Goal: Use online tool/utility: Utilize a website feature to perform a specific function

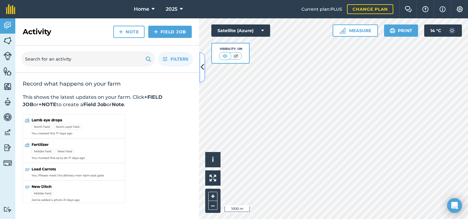
click at [203, 69] on icon at bounding box center [201, 67] width 3 height 11
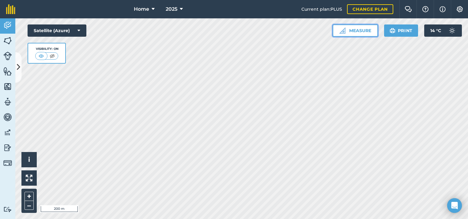
click at [361, 31] on button "Measure" at bounding box center [354, 30] width 45 height 12
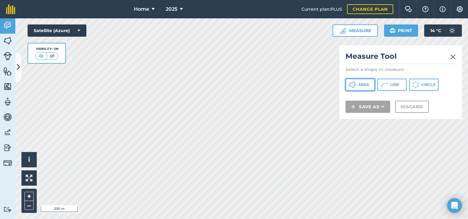
click at [361, 84] on span "Area" at bounding box center [363, 84] width 11 height 5
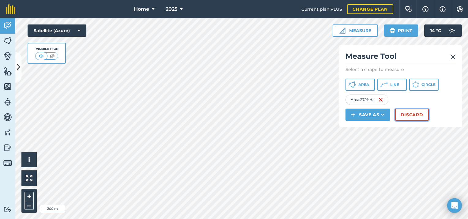
click at [418, 118] on button "Discard" at bounding box center [412, 115] width 34 height 12
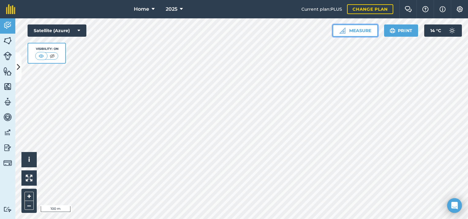
click at [359, 32] on button "Measure" at bounding box center [354, 30] width 45 height 12
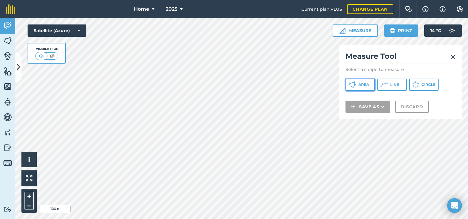
click at [359, 84] on span "Area" at bounding box center [363, 84] width 11 height 5
click at [86, 31] on button "Satellite (Azure)" at bounding box center [57, 30] width 59 height 12
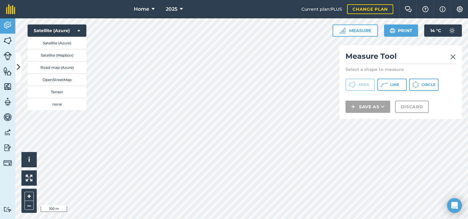
click at [453, 56] on img at bounding box center [453, 56] width 6 height 7
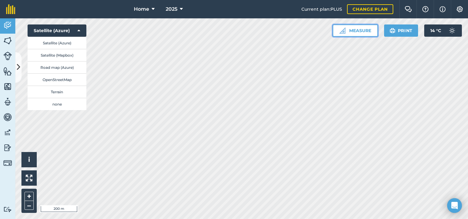
click at [354, 32] on button "Measure" at bounding box center [354, 30] width 45 height 12
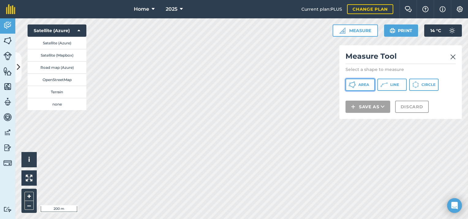
click at [359, 84] on span "Area" at bounding box center [363, 84] width 11 height 5
click at [451, 57] on img at bounding box center [453, 56] width 6 height 7
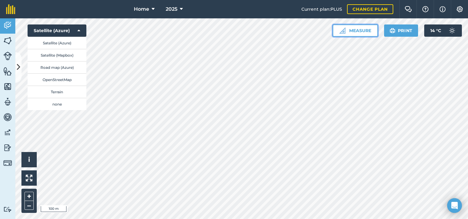
click at [350, 28] on button "Measure" at bounding box center [354, 30] width 45 height 12
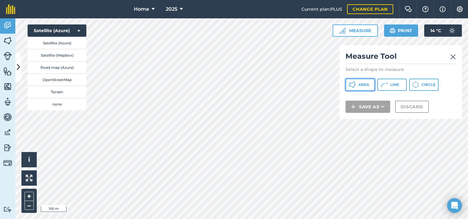
click at [362, 88] on button "Area" at bounding box center [359, 85] width 29 height 12
click at [452, 58] on img at bounding box center [453, 56] width 6 height 7
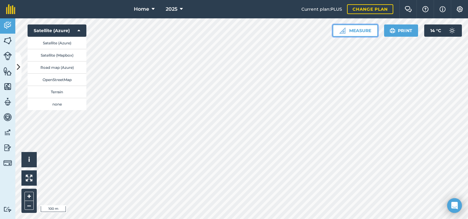
click at [361, 30] on button "Measure" at bounding box center [354, 30] width 45 height 12
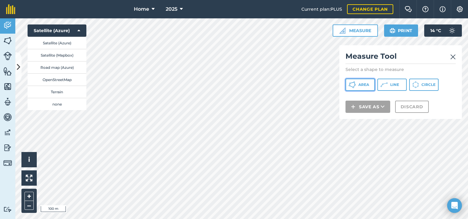
click at [360, 85] on span "Area" at bounding box center [363, 84] width 11 height 5
click at [451, 58] on img at bounding box center [453, 56] width 6 height 7
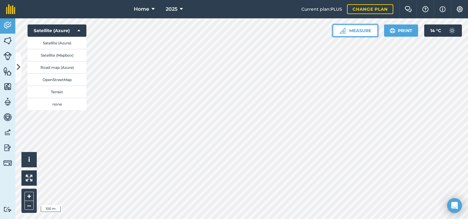
click at [355, 29] on button "Measure" at bounding box center [354, 30] width 45 height 12
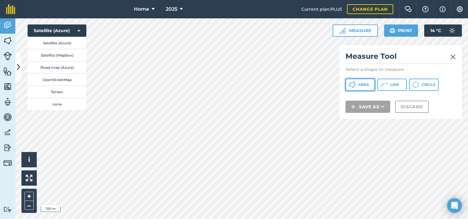
click at [359, 83] on span "Area" at bounding box center [363, 84] width 11 height 5
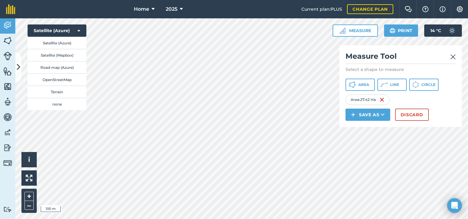
click at [454, 57] on img at bounding box center [453, 56] width 6 height 7
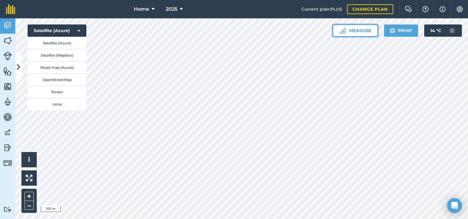
click at [355, 32] on button "Measure" at bounding box center [354, 30] width 45 height 12
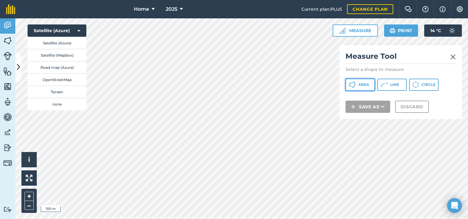
click at [360, 84] on span "Area" at bounding box center [363, 84] width 11 height 5
click at [452, 56] on img at bounding box center [453, 56] width 6 height 7
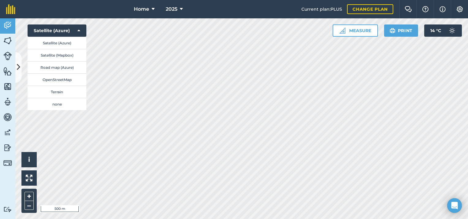
click at [240, 17] on div "Home 2025 Current plan : PLUS Change plan Farm Chat Help Info Settings Home - 2…" at bounding box center [234, 109] width 468 height 219
click at [467, 187] on html "Home 2025 Current plan : PLUS Change plan Farm Chat Help Info Settings Home - 2…" at bounding box center [234, 109] width 468 height 219
click at [361, 35] on button "Measure" at bounding box center [354, 30] width 45 height 12
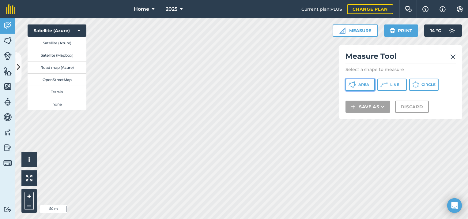
click at [361, 85] on span "Area" at bounding box center [363, 84] width 11 height 5
click at [453, 58] on img at bounding box center [453, 56] width 6 height 7
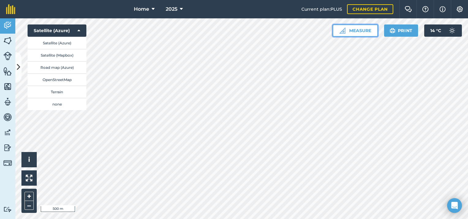
click at [351, 31] on button "Measure" at bounding box center [354, 30] width 45 height 12
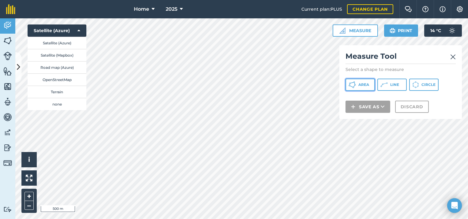
click at [355, 87] on icon at bounding box center [351, 84] width 7 height 7
click at [453, 57] on img at bounding box center [453, 56] width 6 height 7
